Goal: Navigation & Orientation: Find specific page/section

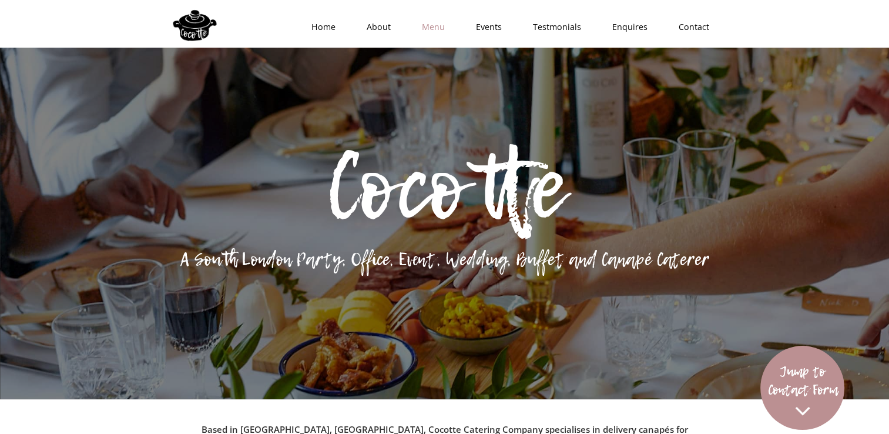
click at [434, 27] on link "Menu" at bounding box center [430, 26] width 54 height 35
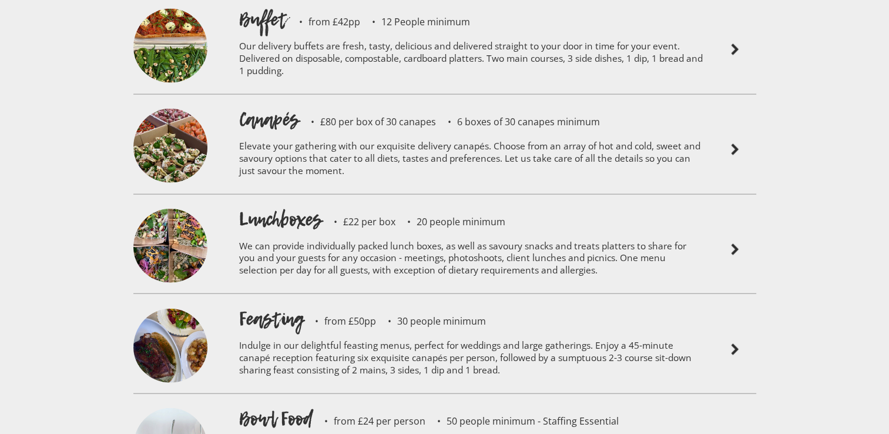
scroll to position [2678, 0]
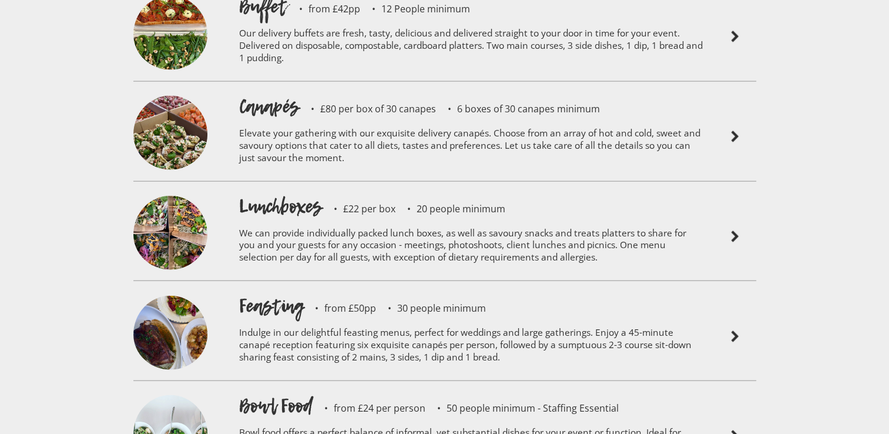
click at [733, 130] on img at bounding box center [735, 137] width 14 height 14
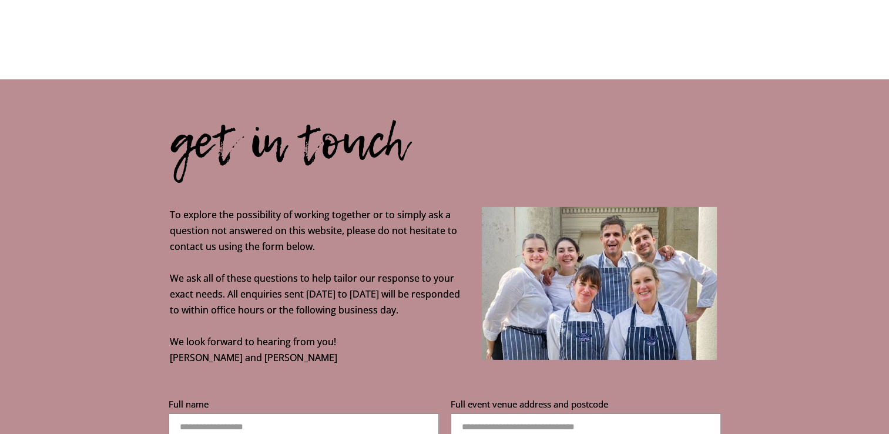
scroll to position [3788, 0]
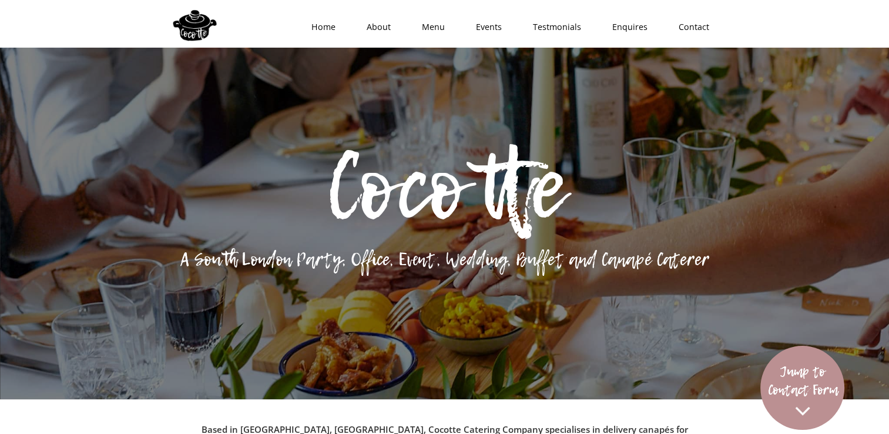
click at [555, 231] on p "Cocotte" at bounding box center [444, 186] width 889 height 89
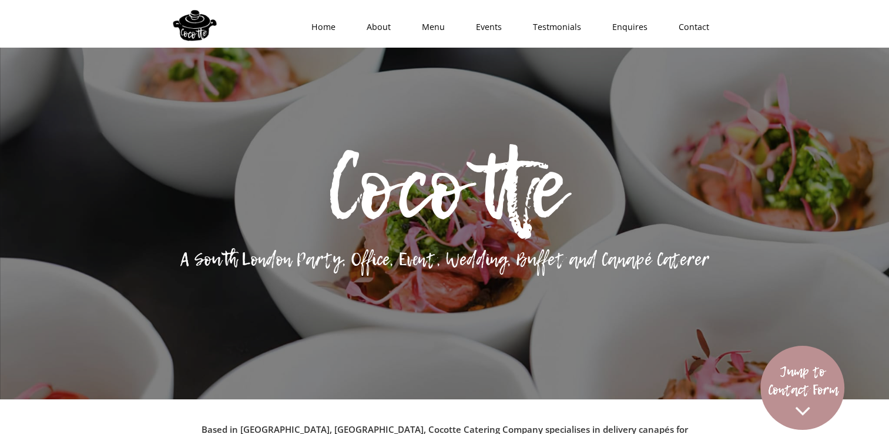
click at [612, 233] on div "Cocotte A South London Party, Office, Event, Wedding, Buffet and Canapé Caterer" at bounding box center [444, 217] width 889 height 434
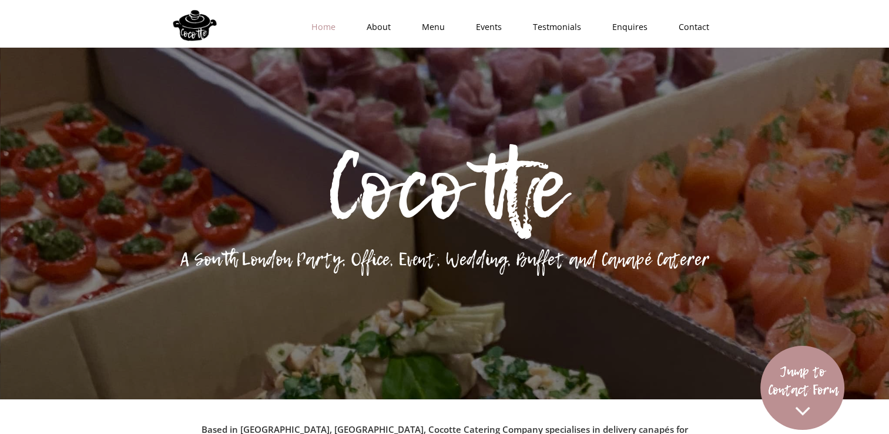
click at [331, 32] on link "Home" at bounding box center [319, 26] width 55 height 35
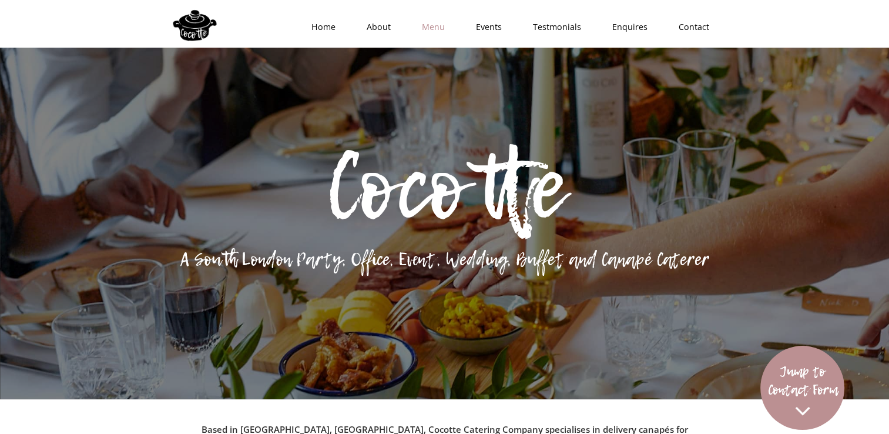
click at [443, 24] on link "Menu" at bounding box center [430, 26] width 54 height 35
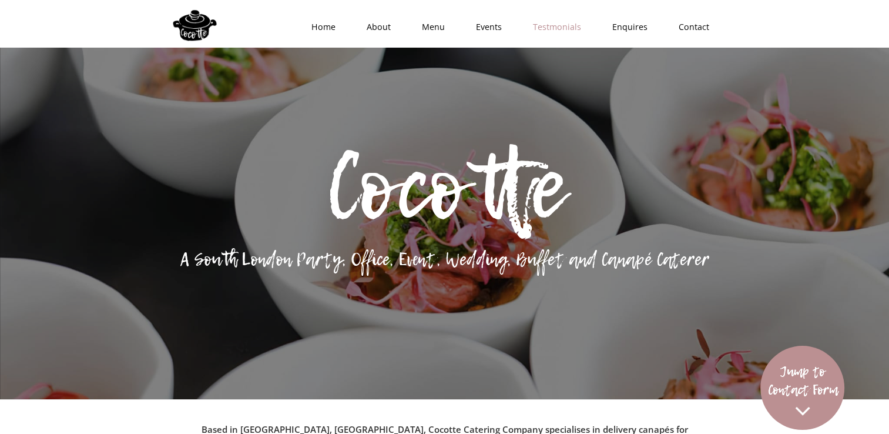
click at [552, 32] on link "Testmonials" at bounding box center [553, 26] width 79 height 35
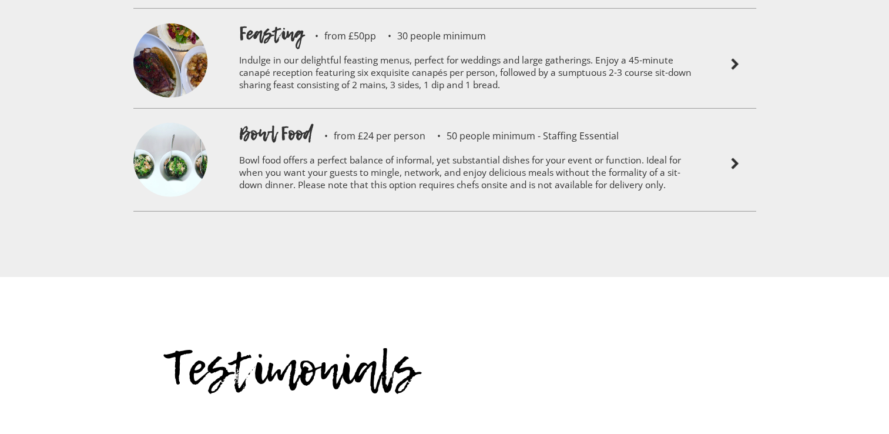
scroll to position [3286, 0]
